Goal: Task Accomplishment & Management: Complete application form

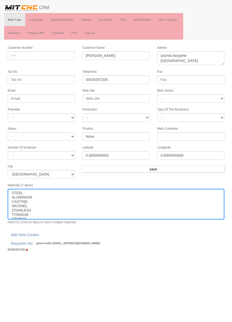
select select
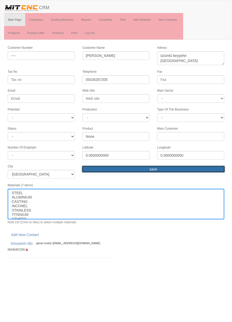
click at [178, 167] on input "save" at bounding box center [153, 169] width 143 height 7
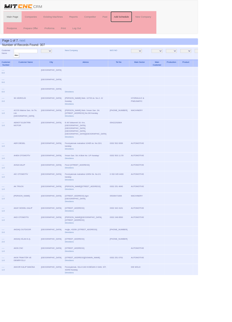
click at [146, 19] on link "Add Schedule" at bounding box center [141, 19] width 25 height 13
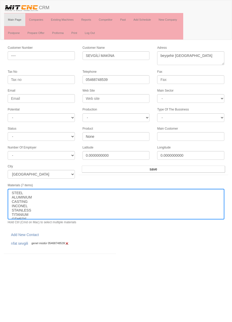
select select
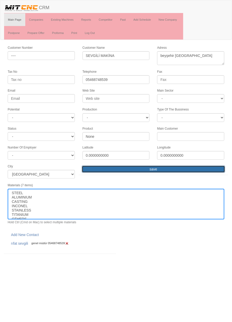
click at [195, 166] on input "save" at bounding box center [153, 169] width 143 height 7
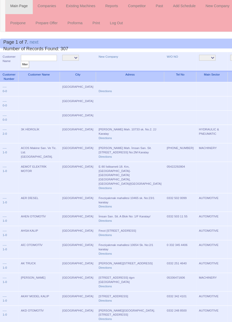
click at [39, 58] on input "text" at bounding box center [30, 59] width 28 height 5
type input "Lazer"
click at [16, 62] on input "filter" at bounding box center [19, 64] width 6 height 5
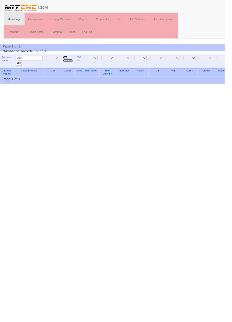
click at [68, 59] on link "New Company" at bounding box center [70, 61] width 10 height 6
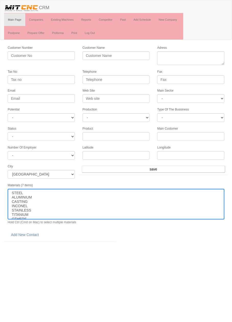
select select
click at [115, 56] on input "Customer Name" at bounding box center [115, 55] width 67 height 9
type input "Lazer"
type input "LAZER AV SANAYİ"
click at [198, 56] on textarea "Adress" at bounding box center [190, 58] width 67 height 14
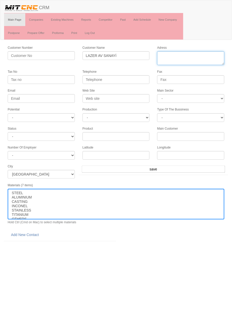
paste textarea "[STREET_ADDRESS]"
type textarea "[STREET_ADDRESS]"
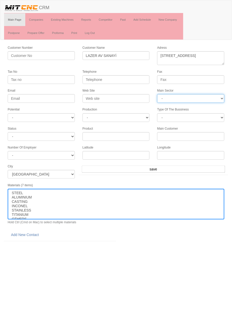
click at [190, 97] on select "- DIE MOLD MACHINERY DEFENCE ELECTRICAL COMPONENTS MEDICAL TOOL MANUFACTURING J…" at bounding box center [190, 98] width 67 height 9
select select "364"
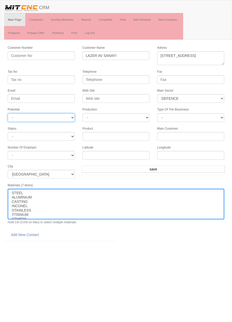
click at [62, 115] on select "- A1 A2 A3 B1 B2 B3 C1 C2 C3" at bounding box center [41, 117] width 67 height 9
select select "1"
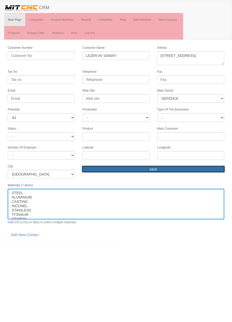
click at [184, 168] on input "save" at bounding box center [153, 169] width 143 height 7
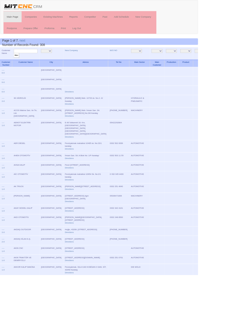
click at [36, 58] on input "text" at bounding box center [30, 59] width 28 height 5
type input "lazer"
click at [16, 62] on input "filter" at bounding box center [19, 64] width 6 height 5
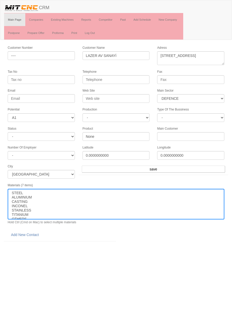
select select "364"
select select "1"
select select
click at [32, 231] on link "Add New Contact" at bounding box center [25, 234] width 34 height 9
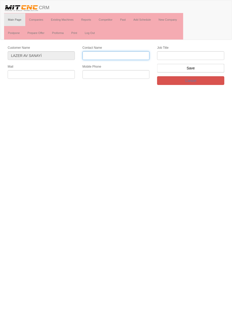
click at [124, 54] on input "Contact Name" at bounding box center [115, 55] width 67 height 9
type input "[PERSON_NAME]"
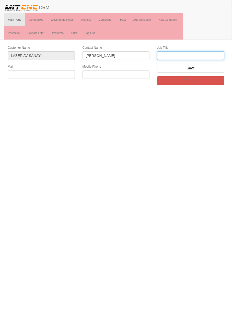
click at [177, 53] on input "text" at bounding box center [190, 55] width 67 height 9
type input "g"
type input "S"
type input "Teknik Satınalma"
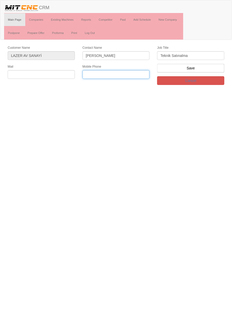
click at [115, 74] on input "text" at bounding box center [115, 74] width 67 height 9
type input "0544 540 0790"
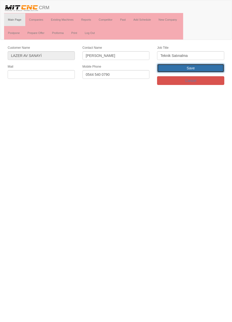
click at [205, 66] on input "Save" at bounding box center [190, 68] width 67 height 9
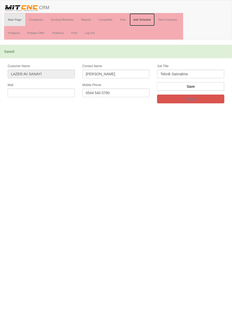
click at [144, 18] on link "Add Schedule" at bounding box center [141, 19] width 25 height 13
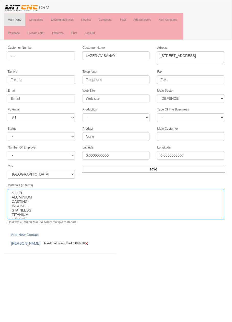
select select "364"
select select "1"
select select
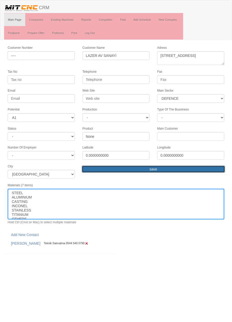
click at [182, 166] on input "save" at bounding box center [153, 169] width 143 height 7
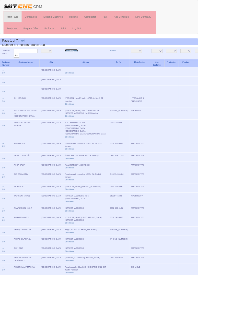
click at [76, 58] on link "New Company" at bounding box center [83, 59] width 15 height 3
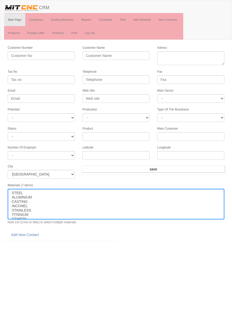
select select
click at [122, 54] on input "Customer Name" at bounding box center [115, 55] width 67 height 9
type input "AKSİYON SAVUNMA SANAYİ"
click at [197, 55] on textarea "Adress" at bounding box center [190, 58] width 67 height 14
paste textarea "Üzümlü, 44710.Sokak, 42700 Beyşehi"
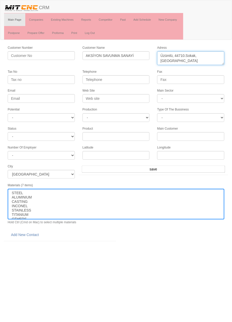
type textarea "Üzümlü, 44710.Sokak, 42700 Beyşehir"
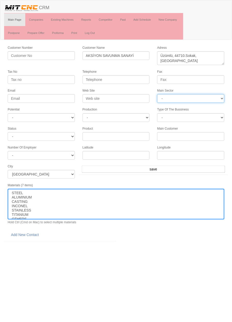
click at [205, 99] on select "- DIE MOLD MACHINERY DEFENCE ELECTRICAL COMPONENTS MEDICAL TOOL MANUFACTURING J…" at bounding box center [190, 98] width 67 height 9
select select "364"
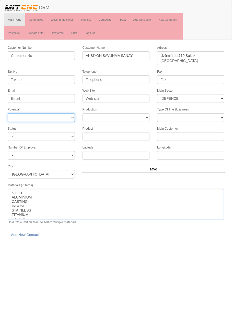
click at [62, 119] on select "- A1 A2 A3 B1 B2 B3 C1 C2 C3" at bounding box center [41, 117] width 67 height 9
select select "1"
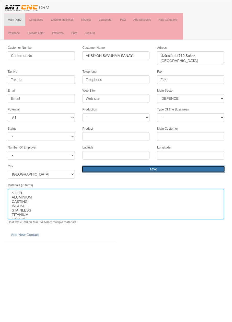
click at [192, 168] on input "save" at bounding box center [153, 169] width 143 height 7
